Goal: Information Seeking & Learning: Understand process/instructions

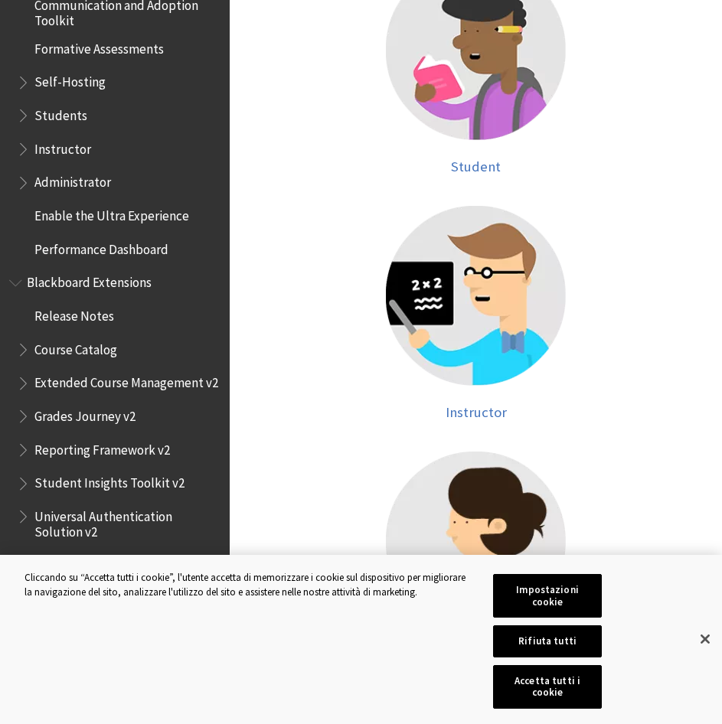
scroll to position [612, 0]
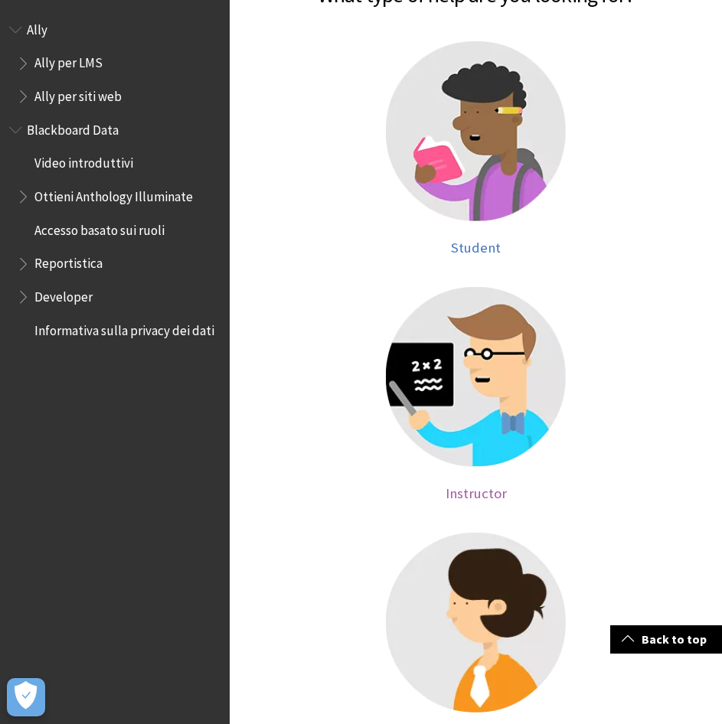
scroll to position [230, 0]
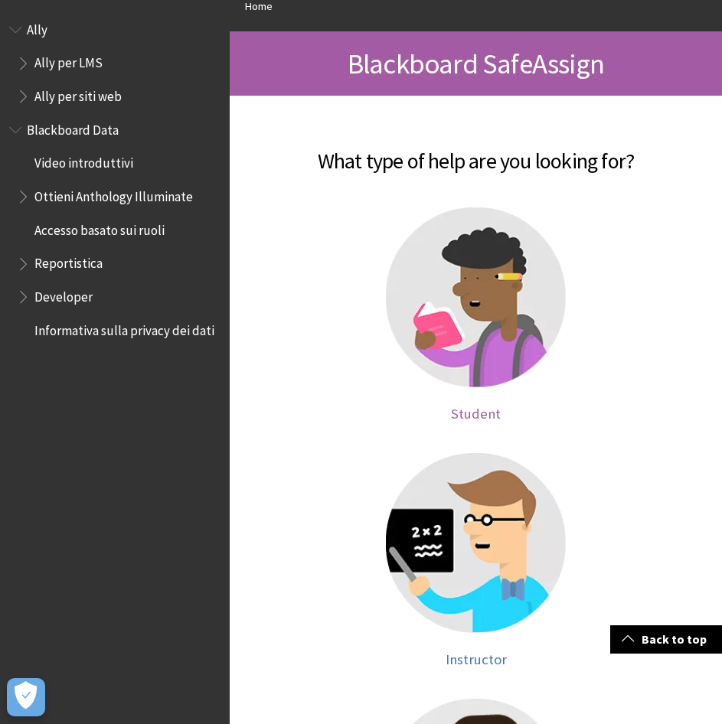
click at [497, 248] on img at bounding box center [476, 297] width 180 height 180
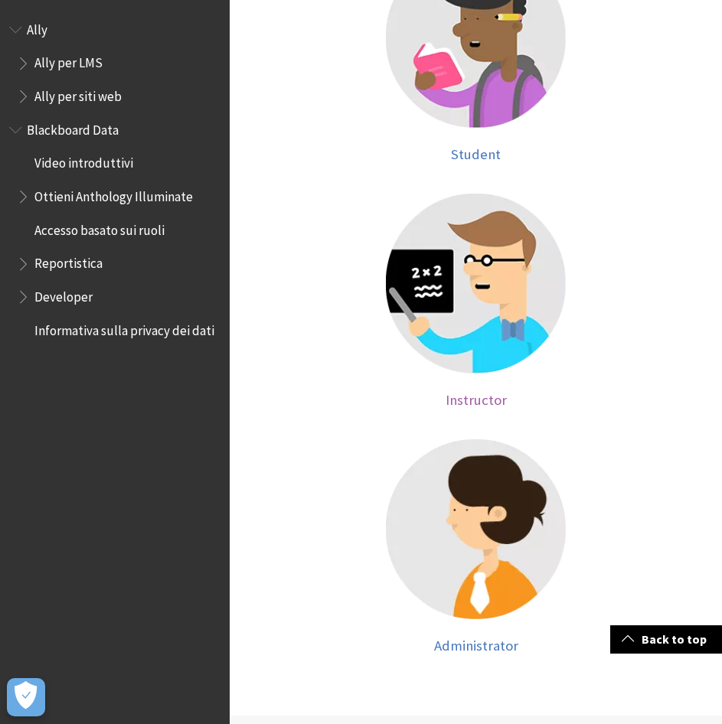
scroll to position [383, 0]
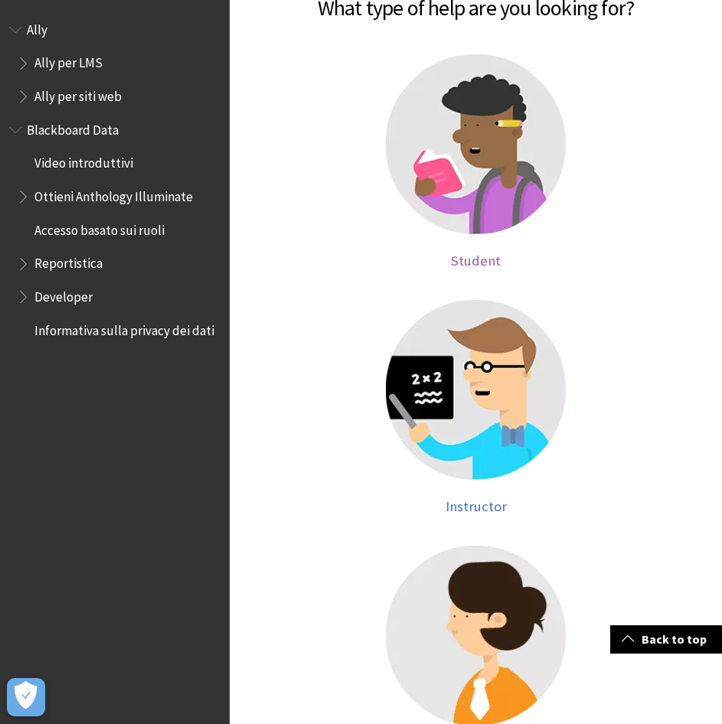
click at [487, 206] on img at bounding box center [476, 144] width 180 height 180
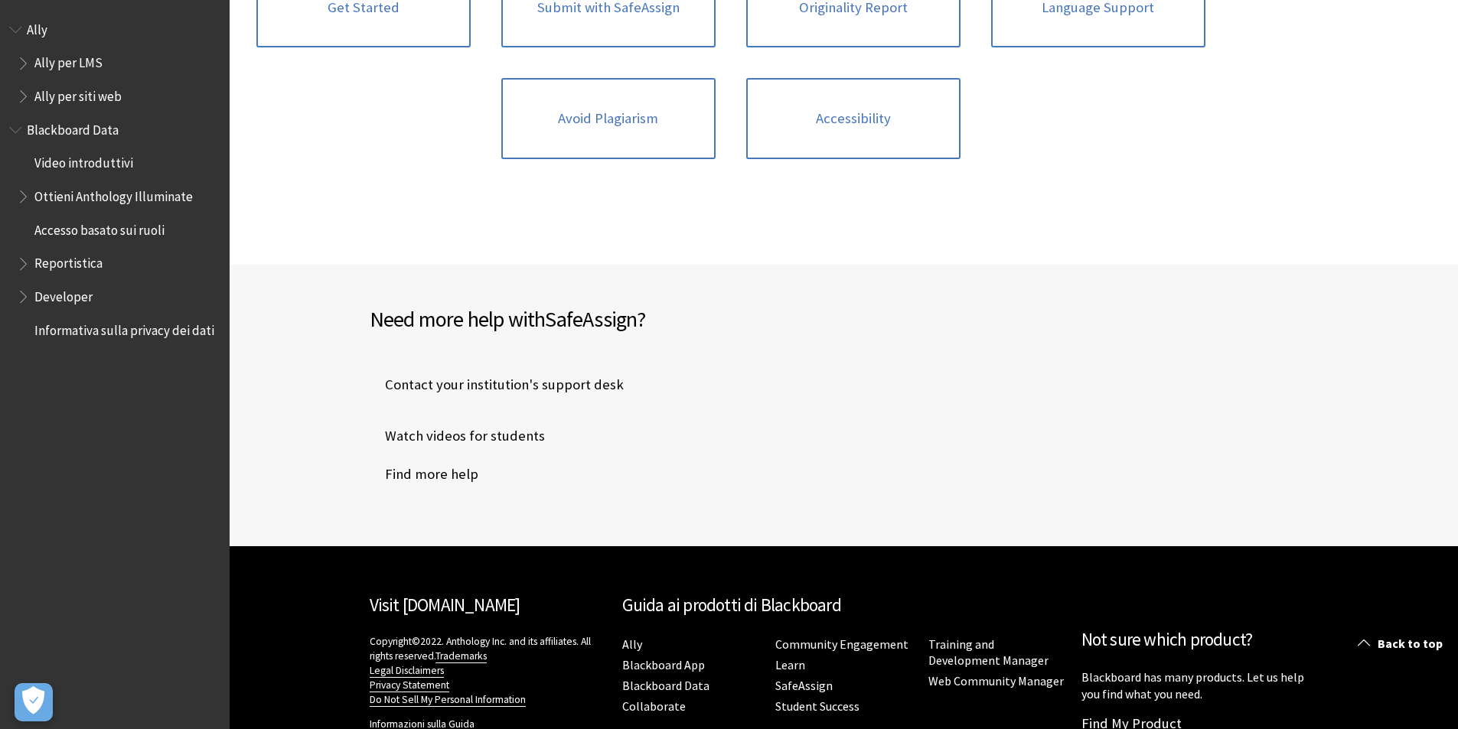
scroll to position [336, 0]
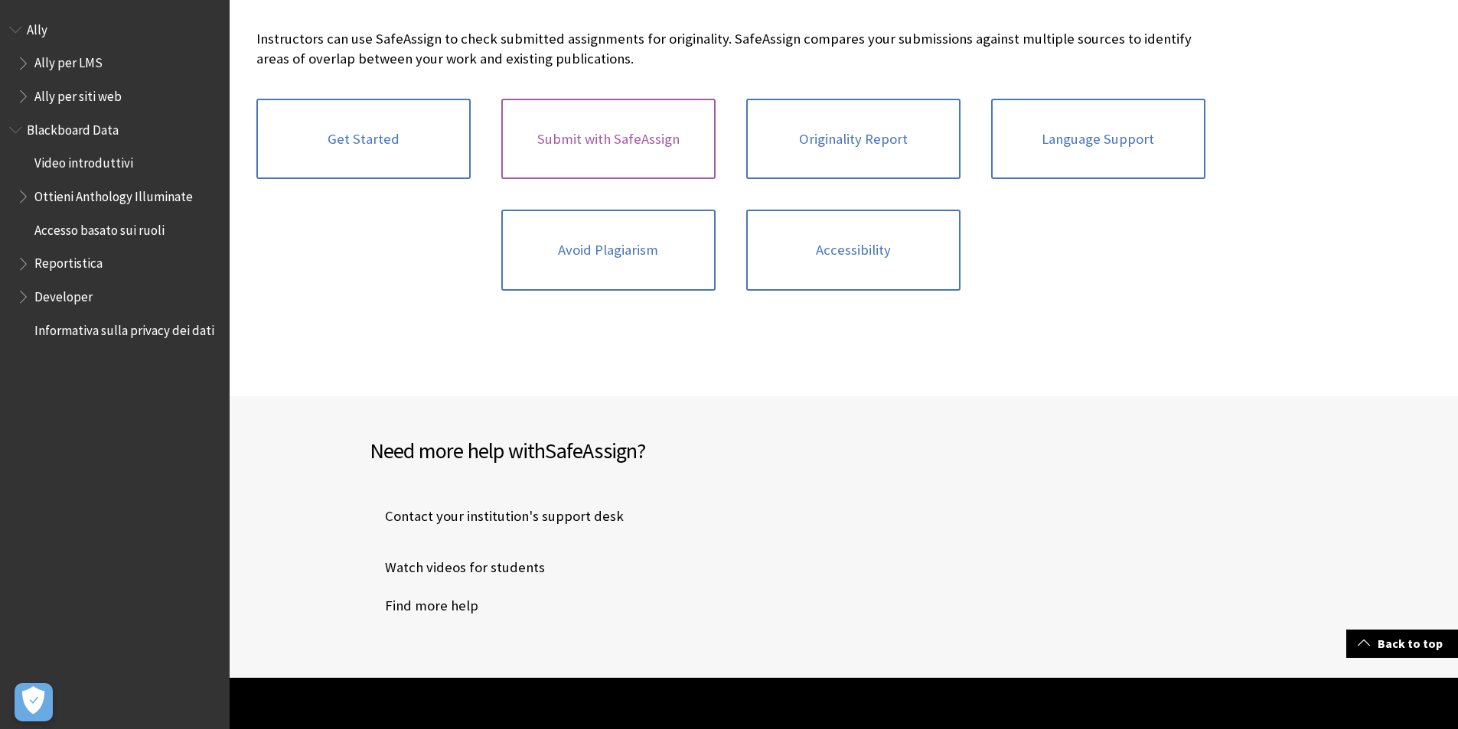
click at [644, 143] on link "Submit with SafeAssign" at bounding box center [608, 139] width 214 height 81
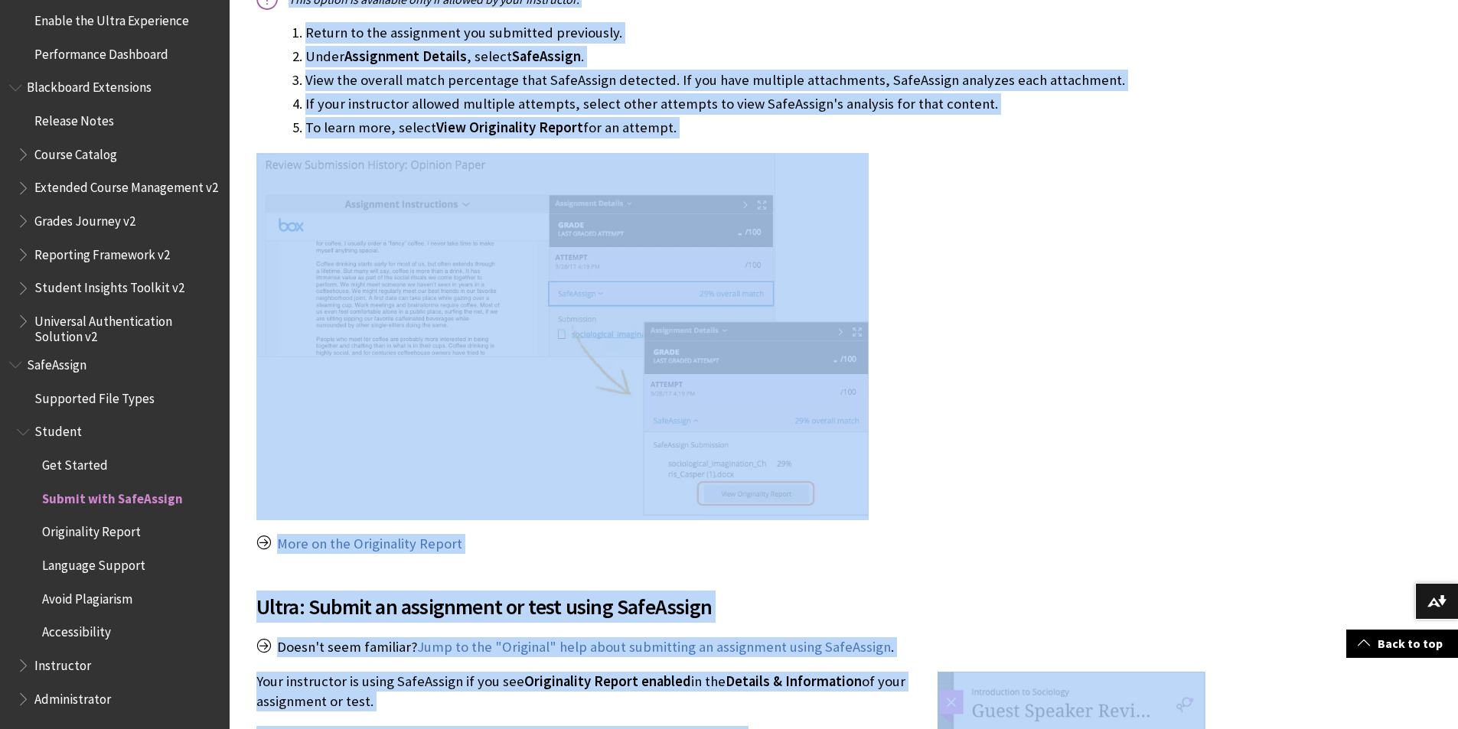
scroll to position [1286, 0]
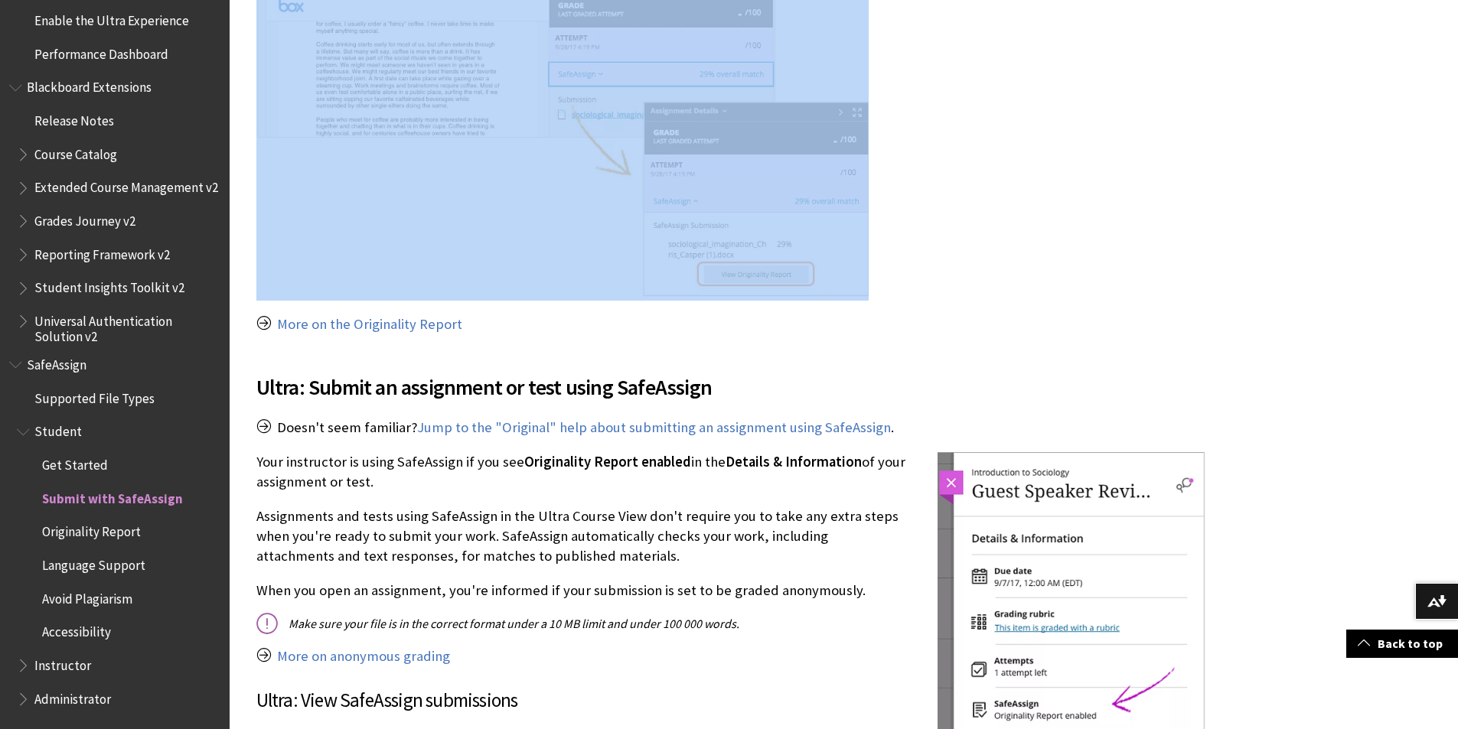
drag, startPoint x: 242, startPoint y: 142, endPoint x: 758, endPoint y: 271, distance: 532.3
click at [758, 271] on div "SafeAssign is a plagiarism prevention tool that allows your instructor to check…" at bounding box center [731, 498] width 980 height 2928
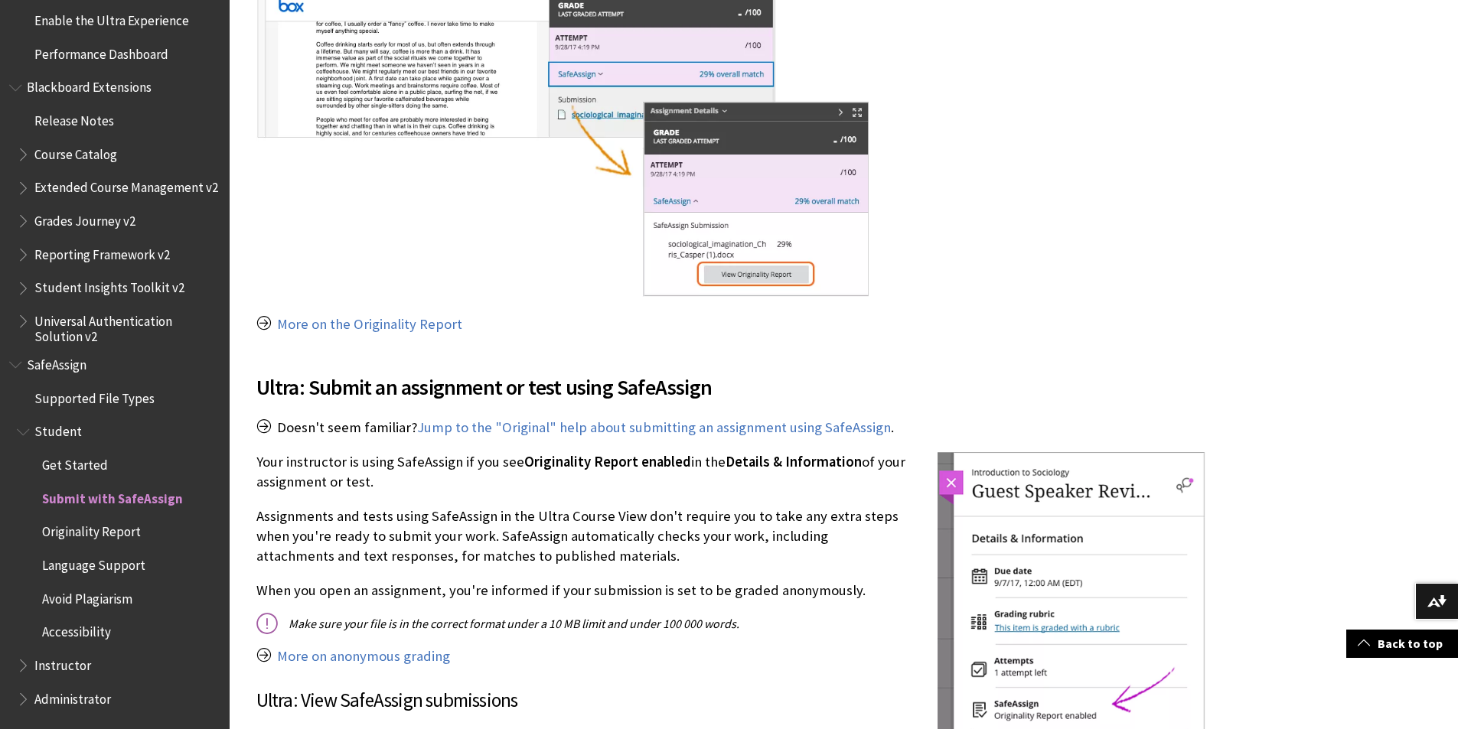
click at [678, 356] on h2 "Ultra: Submit an assignment or test using SafeAssign" at bounding box center [730, 378] width 949 height 51
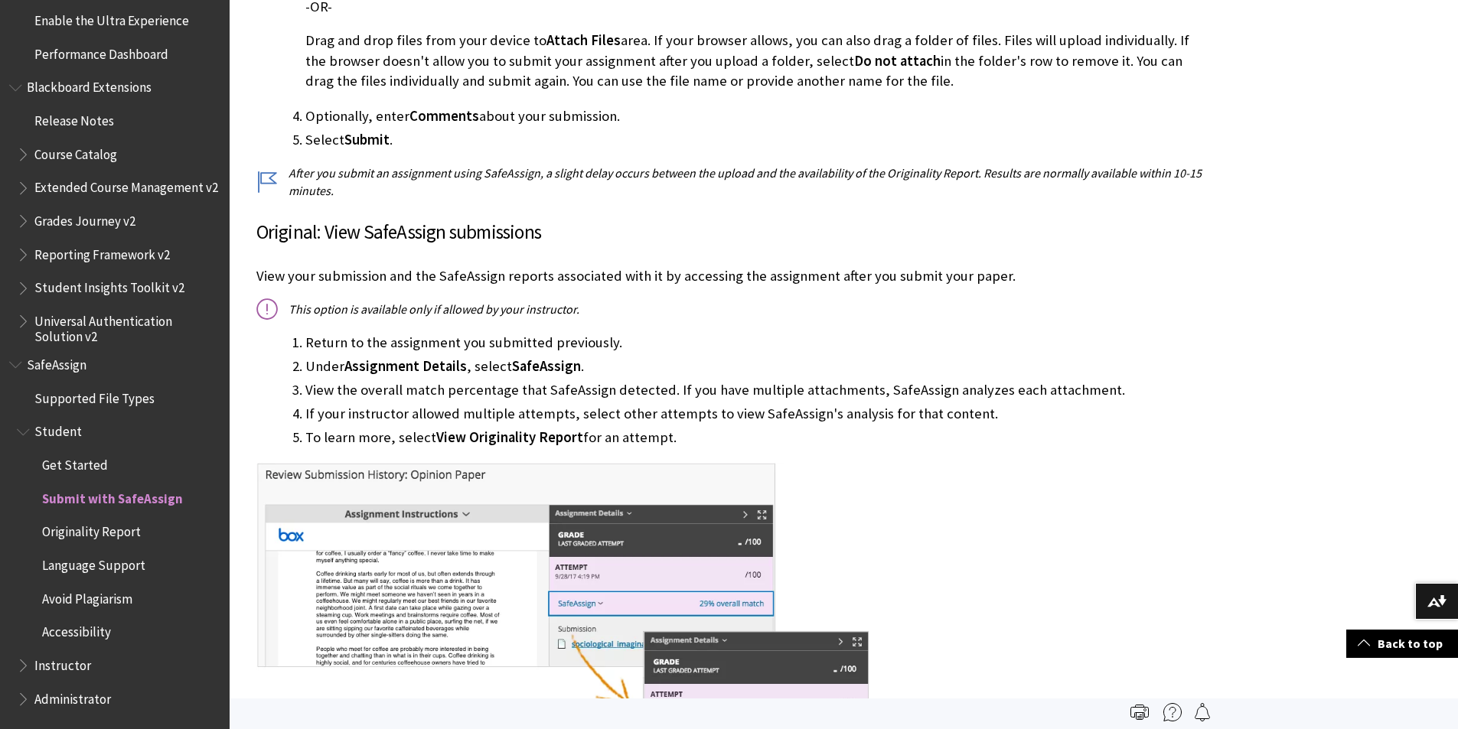
scroll to position [750, 0]
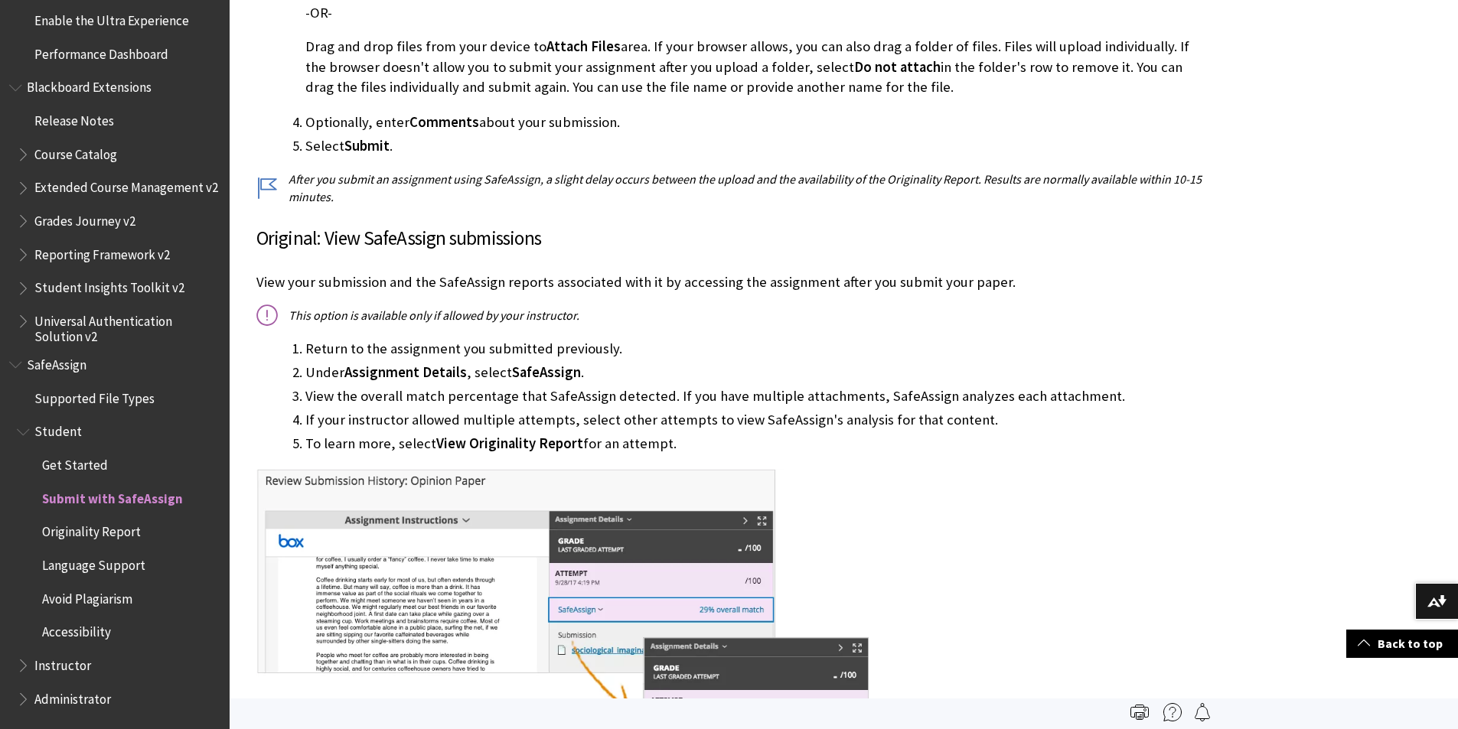
drag, startPoint x: 300, startPoint y: 338, endPoint x: 718, endPoint y: 452, distance: 433.1
click at [718, 452] on ol "Return to the assignment you submitted previously. Under Assignment Details , s…" at bounding box center [730, 396] width 949 height 116
drag, startPoint x: 631, startPoint y: 435, endPoint x: 680, endPoint y: 437, distance: 49.0
click at [680, 437] on li "To learn more, select View Originality Report for an attempt." at bounding box center [755, 443] width 900 height 21
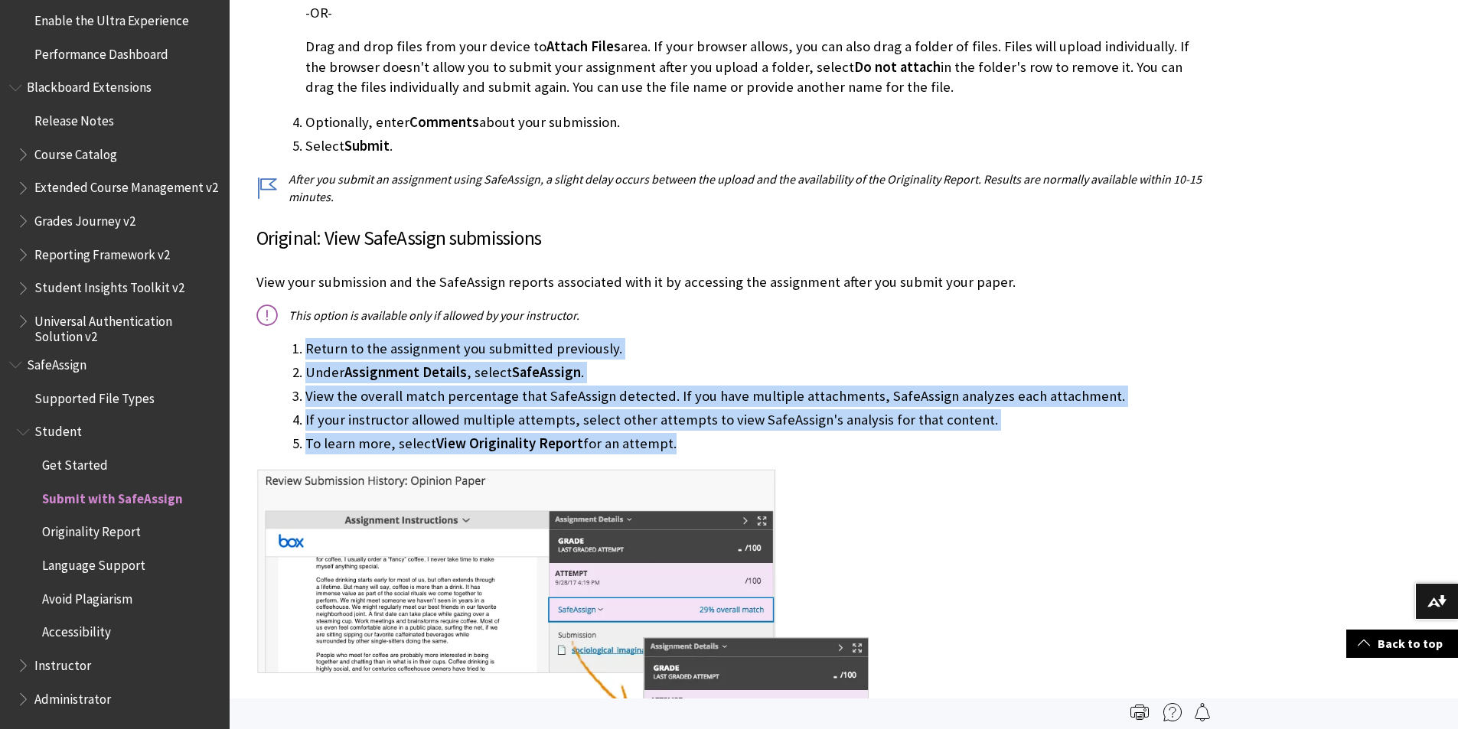
drag, startPoint x: 654, startPoint y: 445, endPoint x: 301, endPoint y: 346, distance: 366.3
click at [301, 346] on ol "Return to the assignment you submitted previously. Under Assignment Details , s…" at bounding box center [730, 396] width 949 height 116
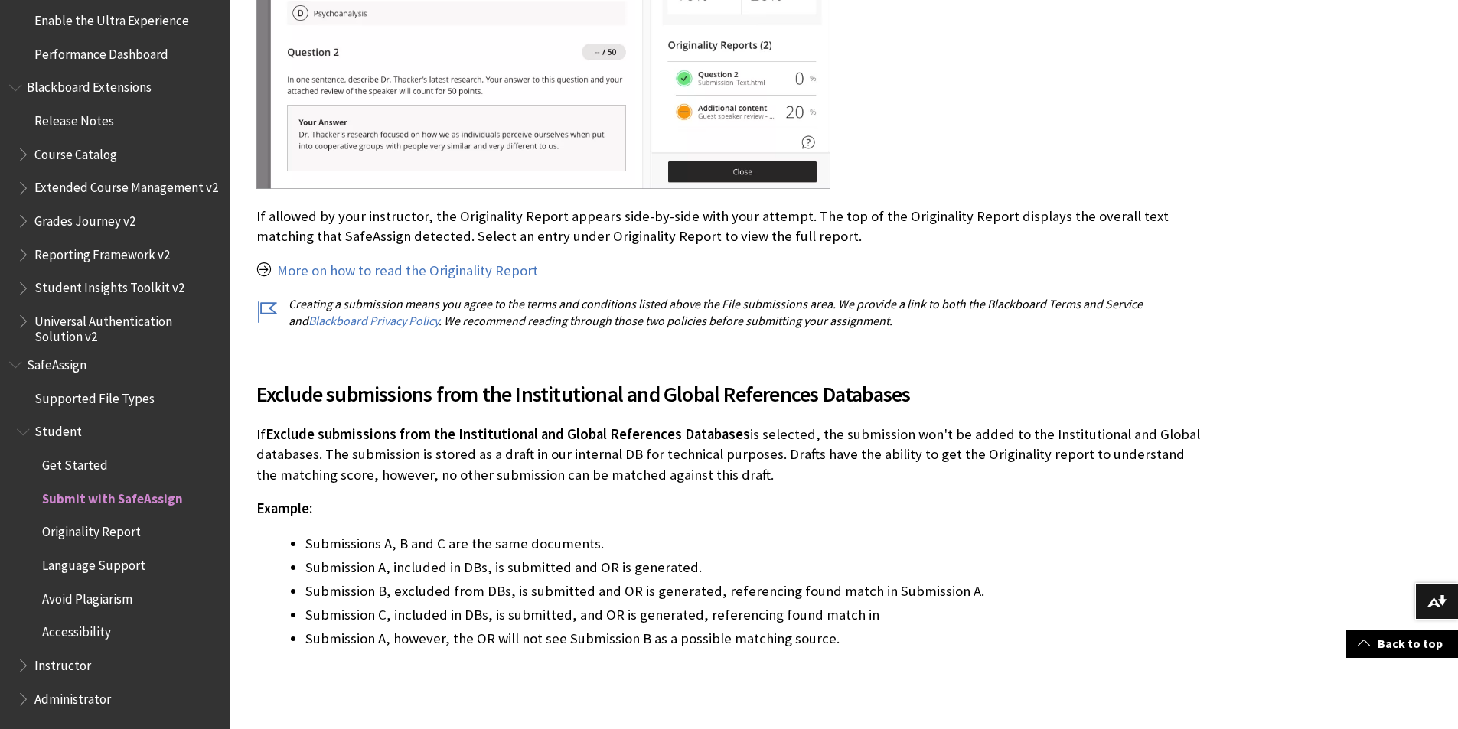
scroll to position [2740, 0]
